Goal: Task Accomplishment & Management: Complete application form

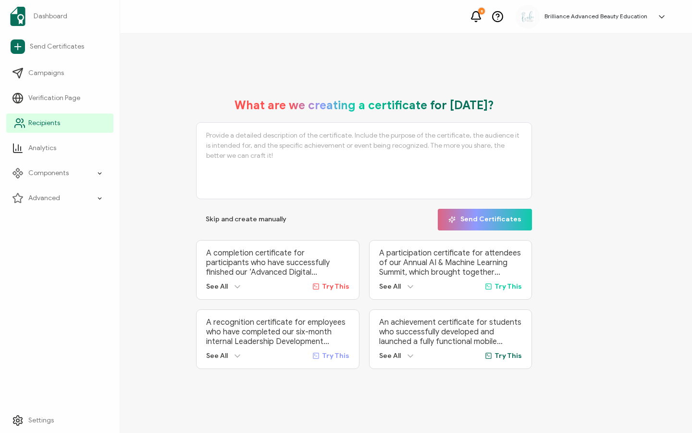
click at [37, 122] on span "Recipients" at bounding box center [44, 123] width 32 height 10
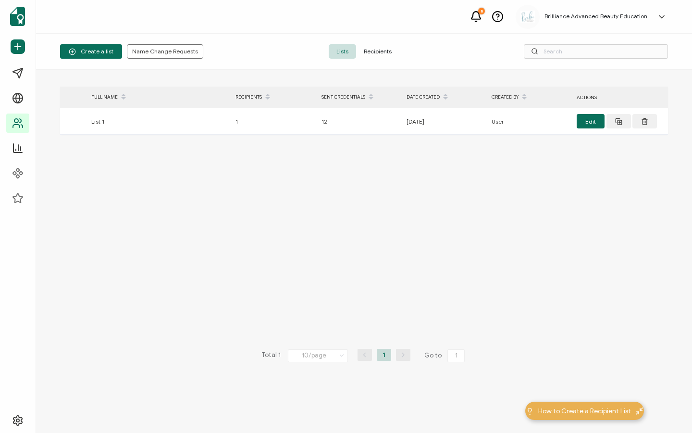
click at [381, 55] on span "Recipients" at bounding box center [377, 51] width 43 height 14
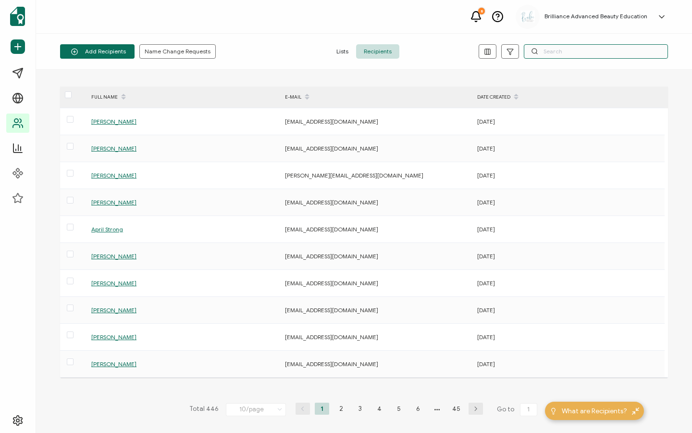
click at [575, 50] on input "text" at bounding box center [596, 51] width 144 height 14
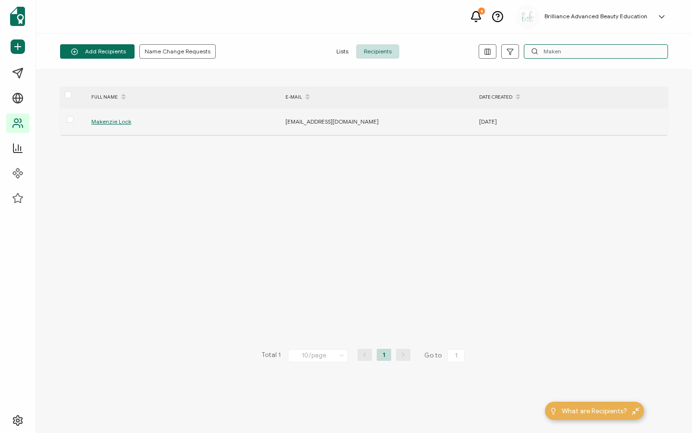
type input "Maken"
click at [124, 123] on span "Makenzie Lock" at bounding box center [111, 121] width 40 height 7
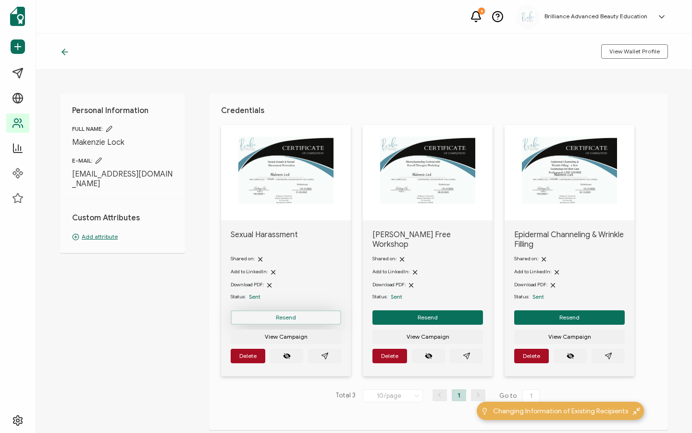
click at [290, 320] on span "Resend" at bounding box center [286, 317] width 20 height 6
click at [67, 54] on icon at bounding box center [65, 52] width 10 height 10
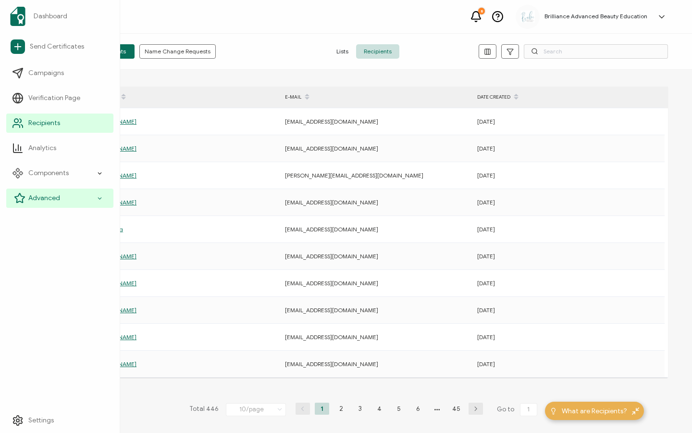
click at [37, 192] on div "Advanced" at bounding box center [59, 197] width 107 height 19
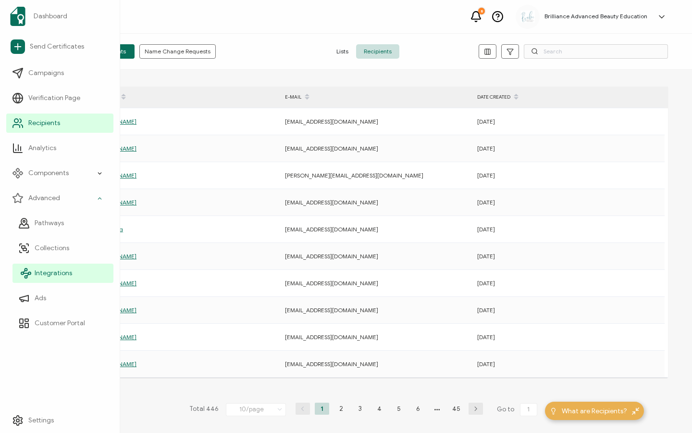
click at [62, 266] on link "Integrations" at bounding box center [62, 272] width 101 height 19
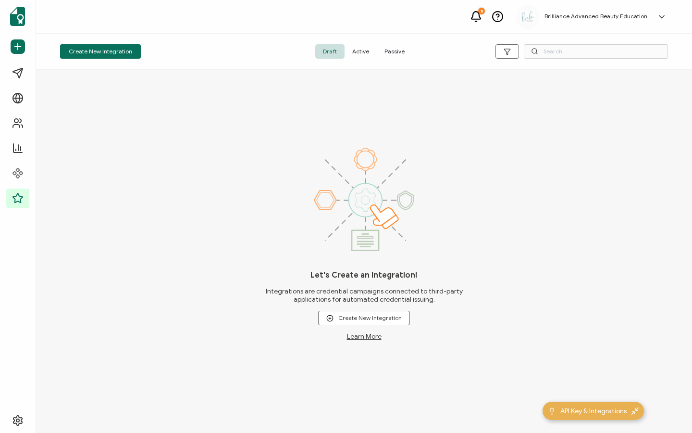
click at [359, 47] on span "Active" at bounding box center [361, 51] width 32 height 14
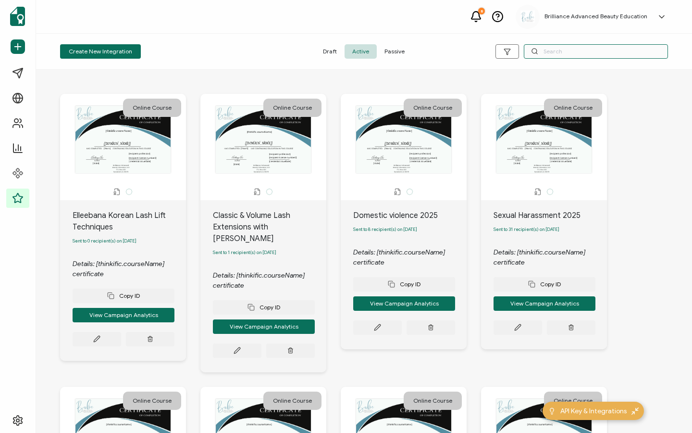
click at [558, 50] on input "text" at bounding box center [596, 51] width 144 height 14
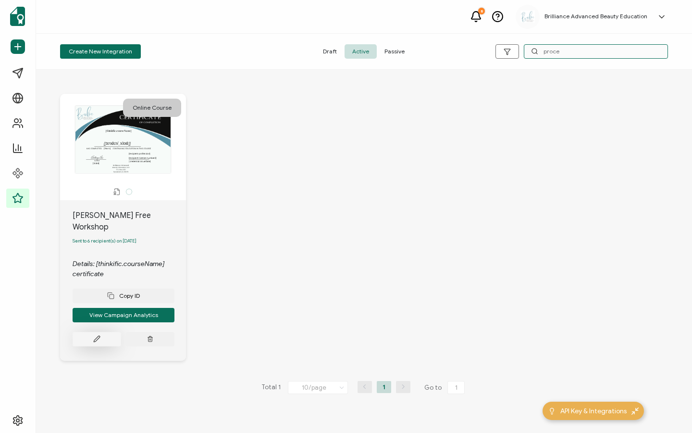
type input "proce"
click at [96, 335] on icon at bounding box center [96, 338] width 7 height 7
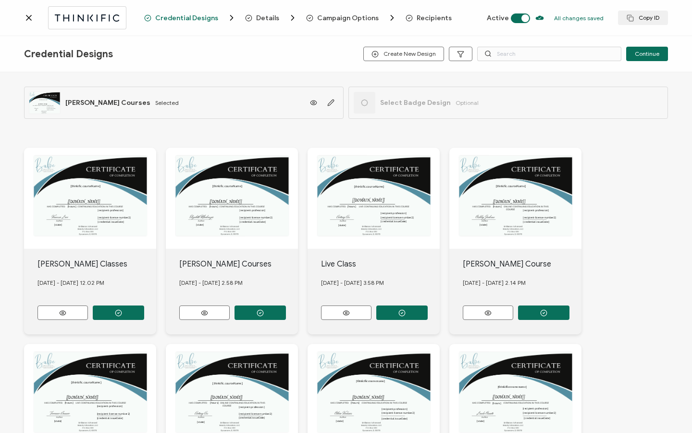
click at [422, 20] on span "Recipients" at bounding box center [434, 17] width 35 height 7
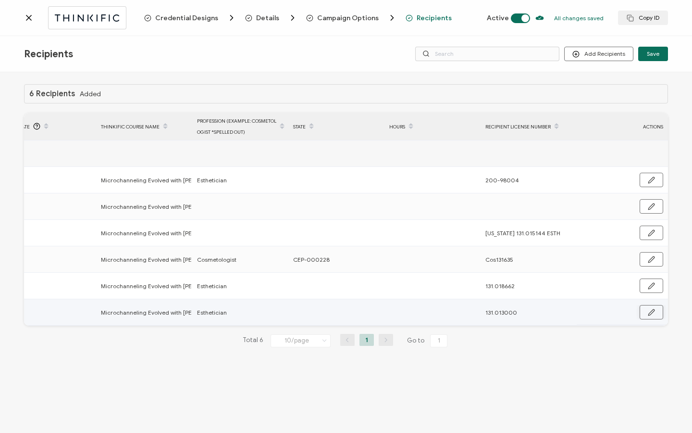
click at [649, 313] on icon "button" at bounding box center [651, 312] width 7 height 7
click at [321, 317] on input "text" at bounding box center [335, 312] width 84 height 15
click at [653, 309] on circle "button" at bounding box center [651, 312] width 6 height 6
click at [655, 308] on button "button" at bounding box center [652, 312] width 24 height 14
click at [652, 310] on icon "button" at bounding box center [650, 312] width 7 height 7
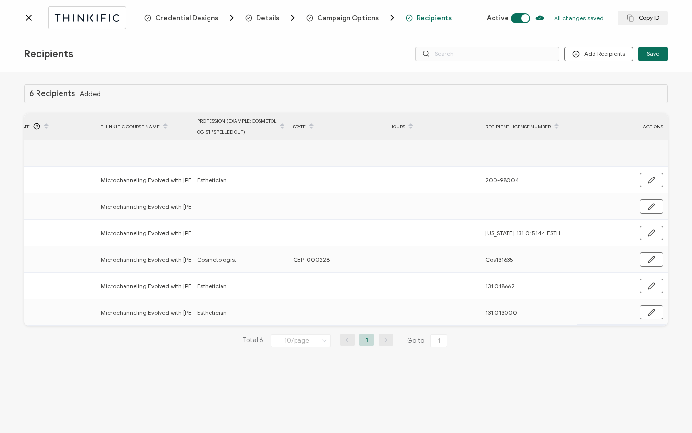
click at [26, 17] on icon at bounding box center [29, 18] width 10 height 10
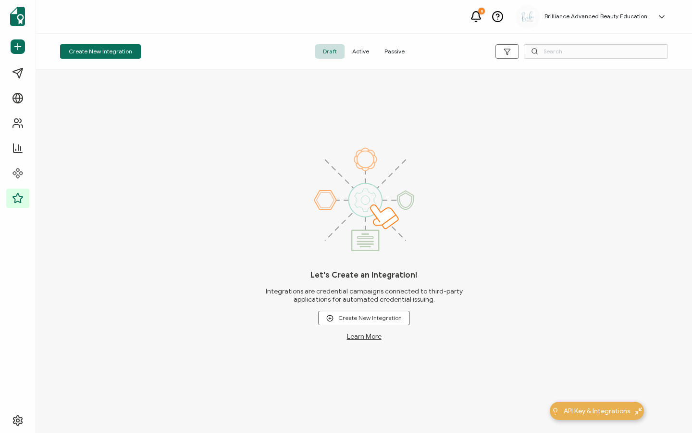
click at [365, 57] on span "Active" at bounding box center [361, 51] width 32 height 14
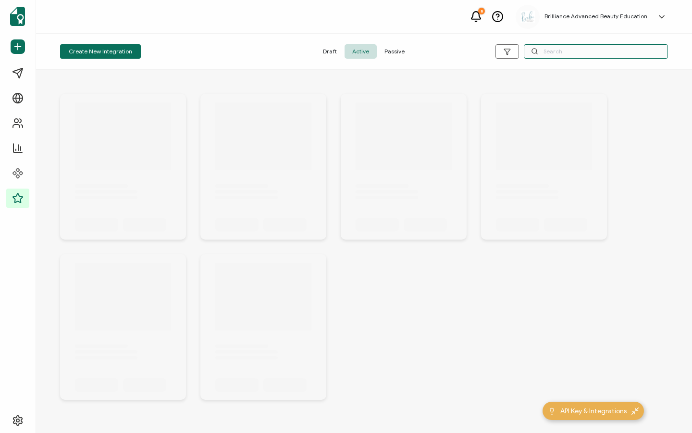
click at [550, 48] on input "text" at bounding box center [596, 51] width 144 height 14
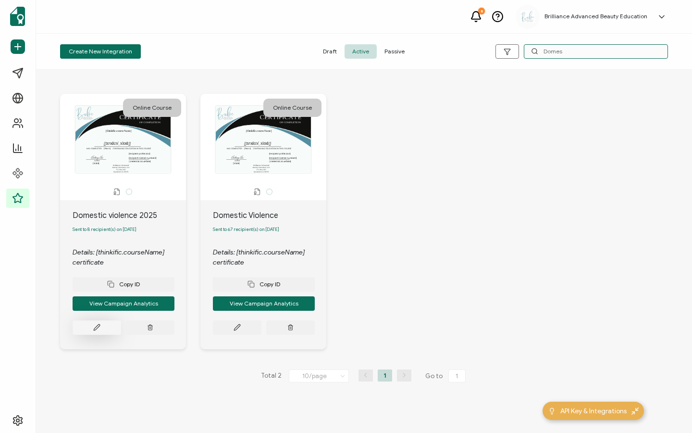
type input "Domes"
click at [103, 324] on button at bounding box center [97, 327] width 49 height 14
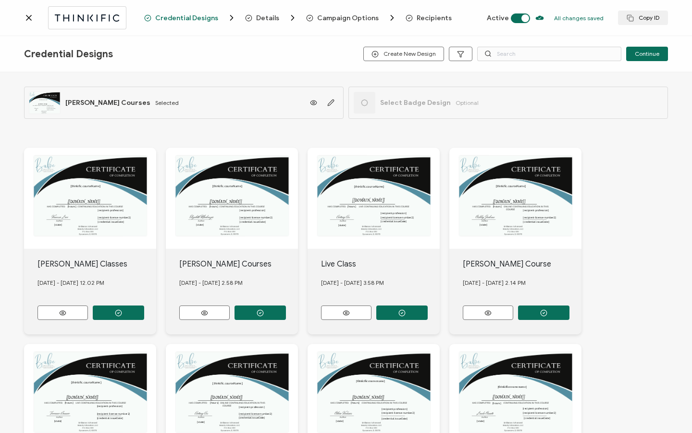
click at [430, 15] on span "Recipients" at bounding box center [434, 17] width 35 height 7
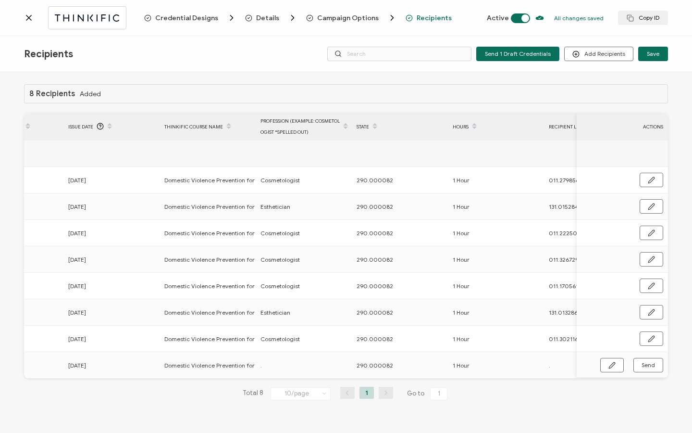
scroll to position [0, 459]
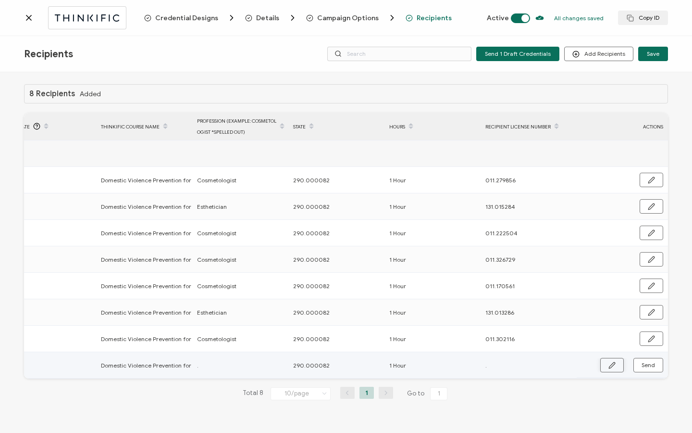
click at [604, 370] on button "button" at bounding box center [612, 365] width 24 height 14
click at [237, 369] on input "." at bounding box center [239, 365] width 84 height 15
paste input "Cosmetologist"
type input "Cosmetologist"
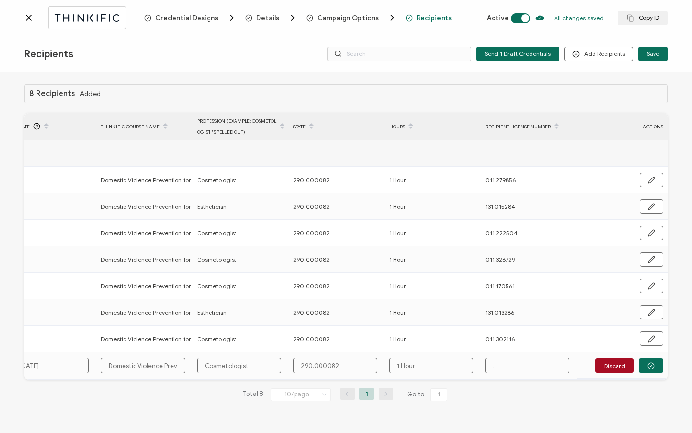
type input "Cosmetologist"
drag, startPoint x: 507, startPoint y: 364, endPoint x: 495, endPoint y: 363, distance: 11.1
click at [489, 365] on input "." at bounding box center [527, 365] width 84 height 15
paste input "001.307386"
type input "001.307386"
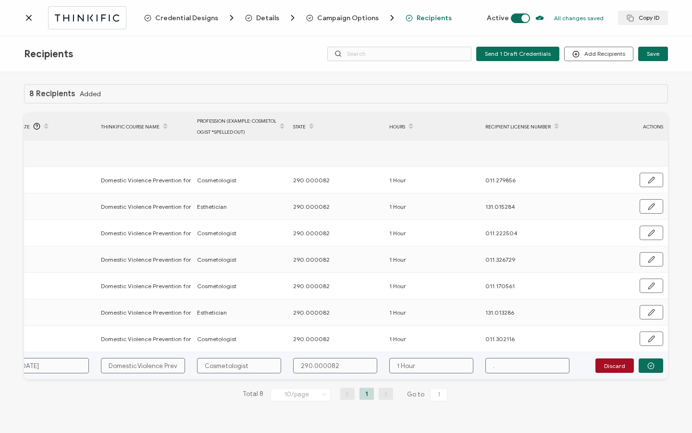
type input "001.307386"
drag, startPoint x: 499, startPoint y: 366, endPoint x: 498, endPoint y: 380, distance: 14.0
click at [499, 366] on input "001.307386" at bounding box center [527, 365] width 84 height 15
type input "01.307386"
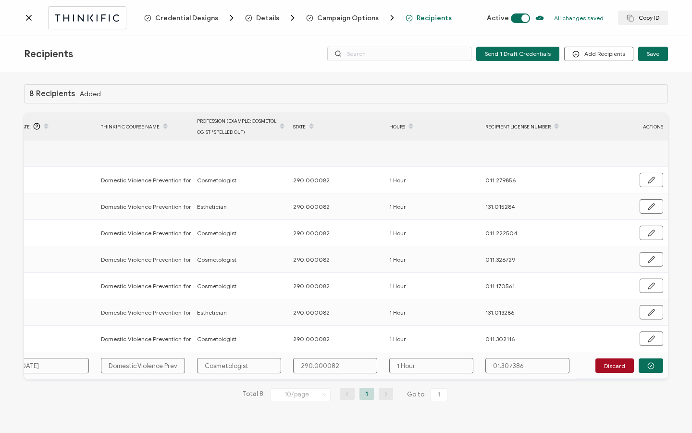
type input "011.307386"
click at [647, 369] on button "button" at bounding box center [651, 365] width 25 height 14
click at [616, 366] on span "Send" at bounding box center [611, 364] width 7 height 7
